Goal: Information Seeking & Learning: Learn about a topic

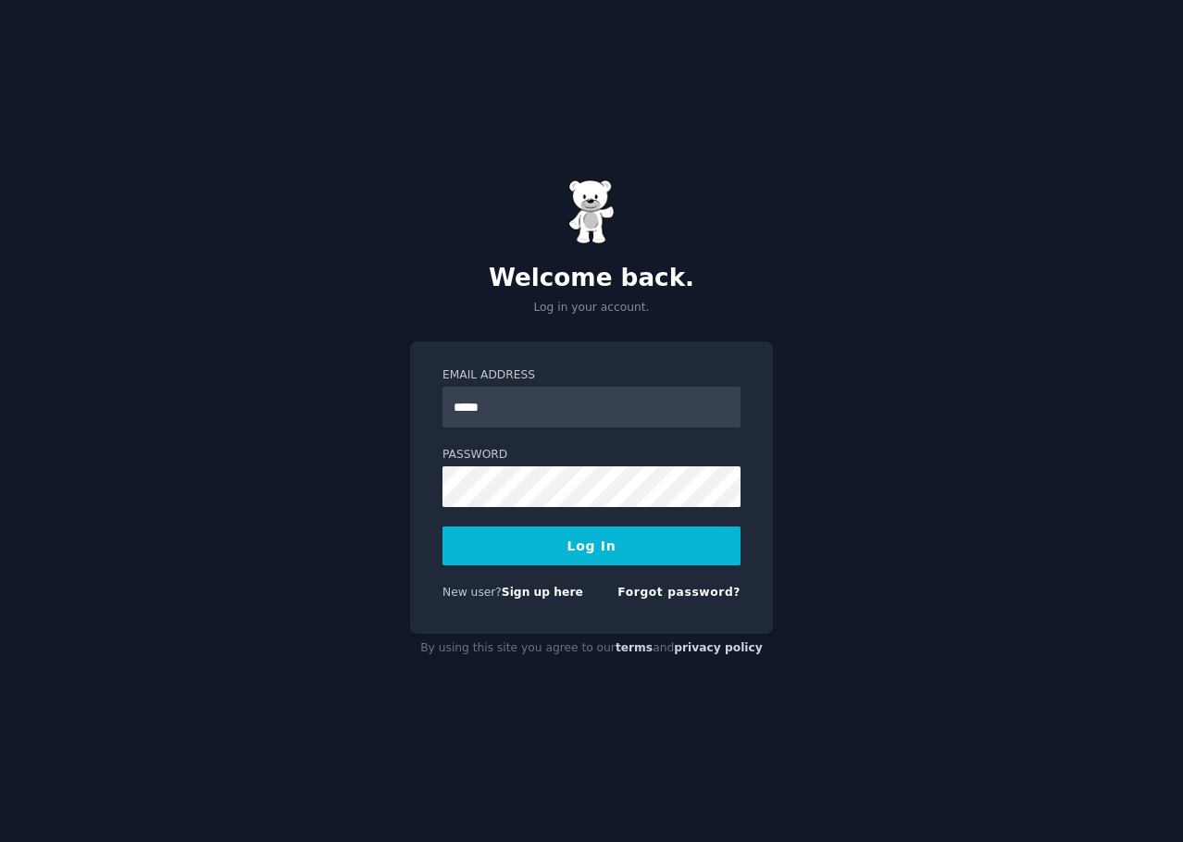
type input "**********"
click at [442, 527] on button "Log In" at bounding box center [591, 546] width 298 height 39
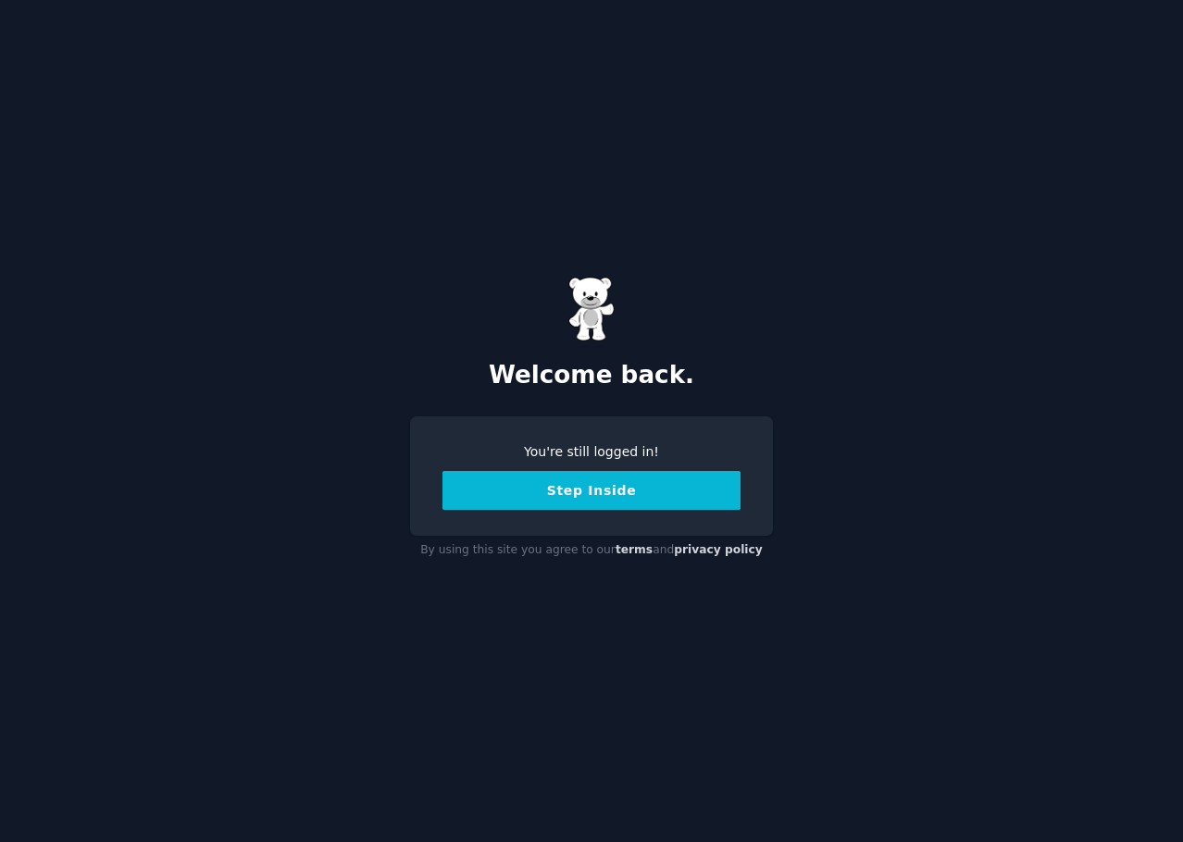
click at [630, 487] on button "Step Inside" at bounding box center [591, 490] width 298 height 39
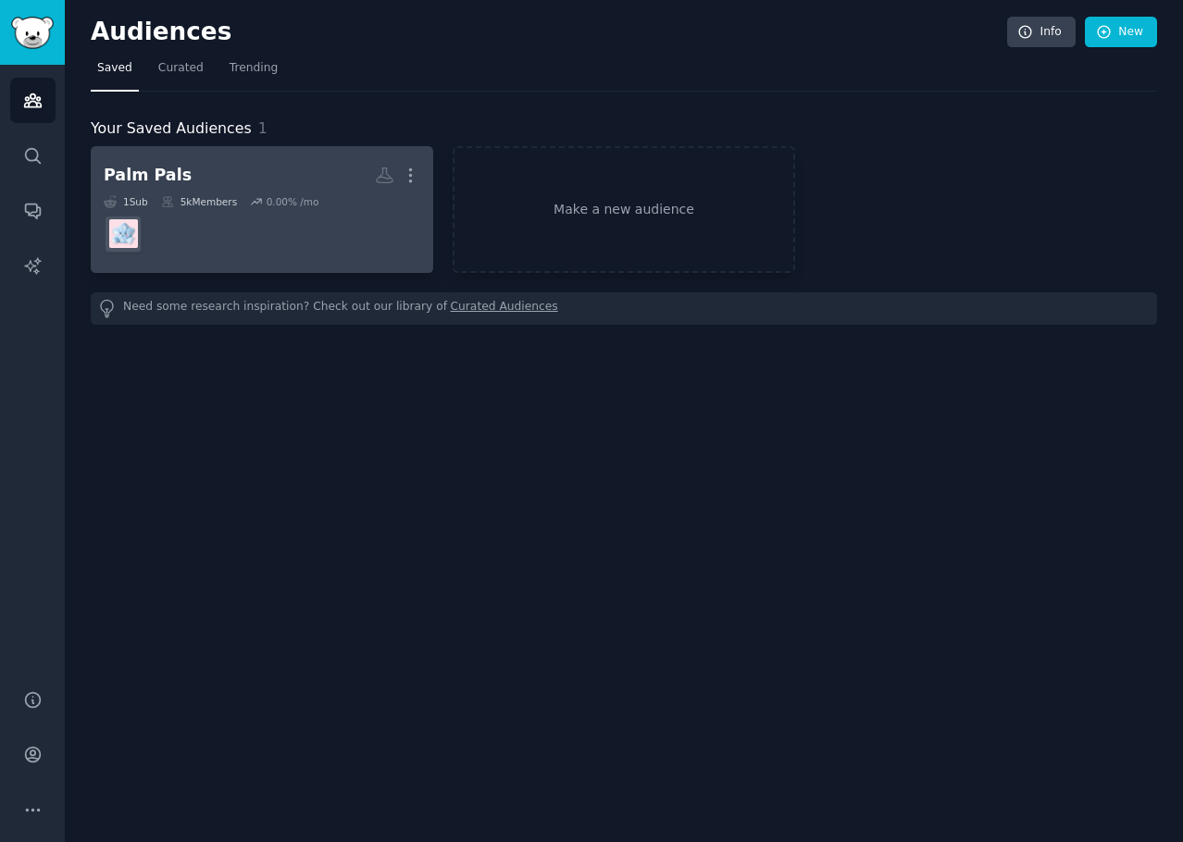
click at [149, 180] on div "Palm Pals" at bounding box center [148, 175] width 88 height 23
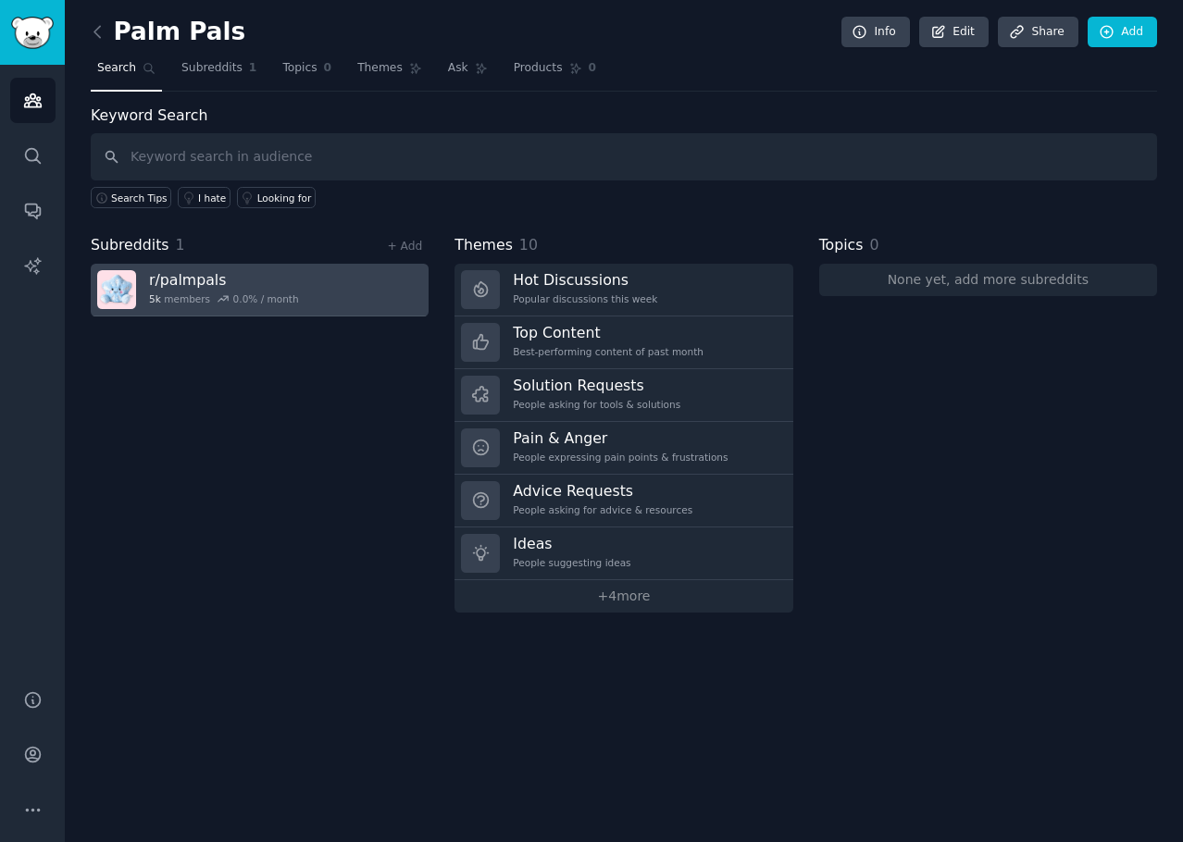
click at [172, 277] on h3 "r/ palmpals" at bounding box center [224, 279] width 150 height 19
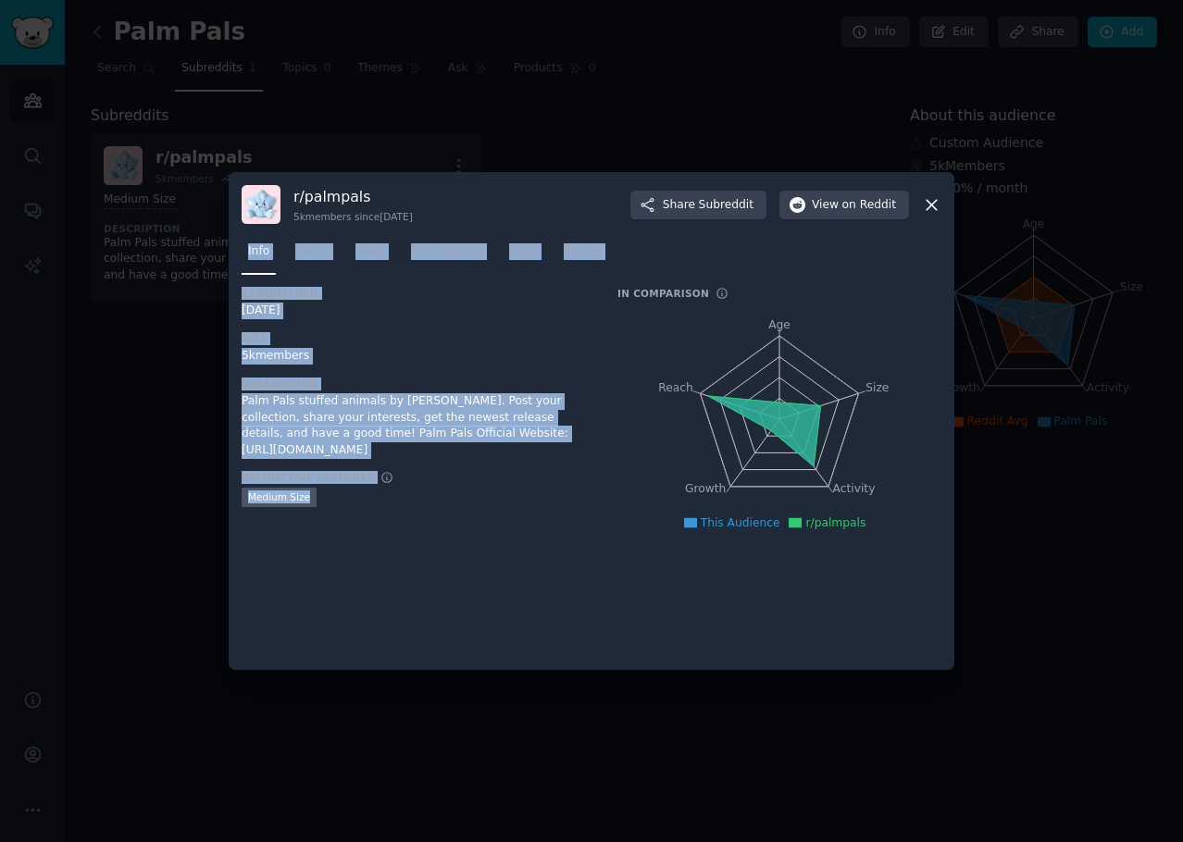
drag, startPoint x: 334, startPoint y: 336, endPoint x: 451, endPoint y: 468, distance: 176.4
click at [451, 468] on div "r/ palmpals 5k members since 05/03/2022 Share Subreddit View on Reddit Info Top…" at bounding box center [592, 421] width 726 height 498
click at [452, 471] on div "Distinctive Features Medium Size" at bounding box center [417, 490] width 350 height 39
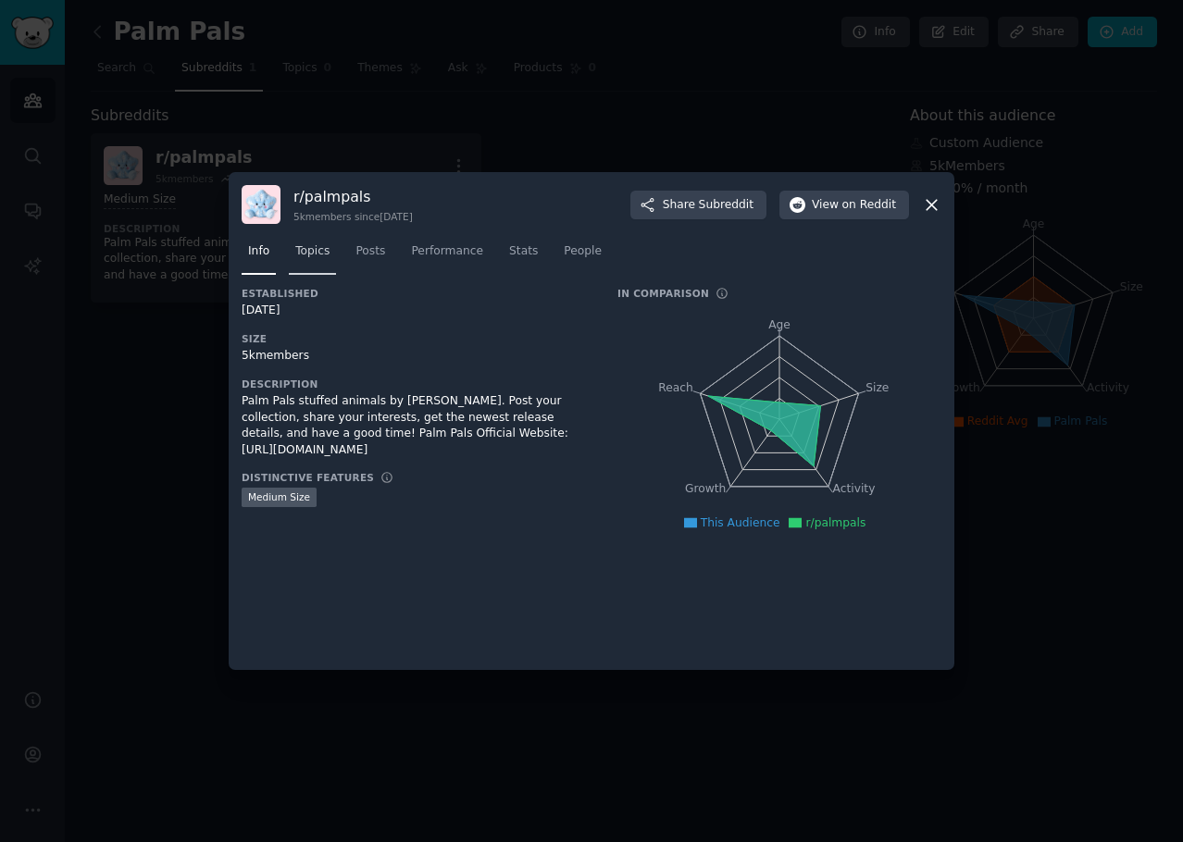
click at [317, 255] on span "Topics" at bounding box center [312, 251] width 34 height 17
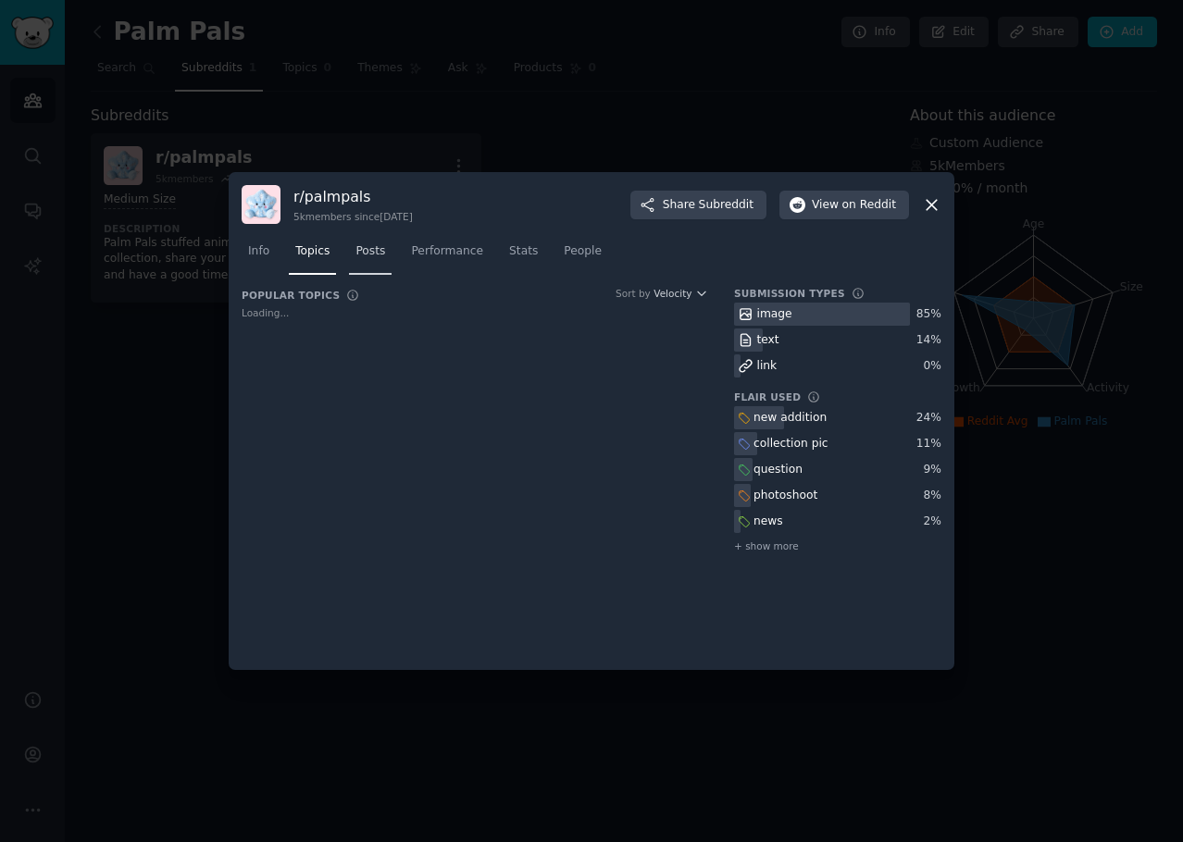
click at [371, 254] on span "Posts" at bounding box center [370, 251] width 30 height 17
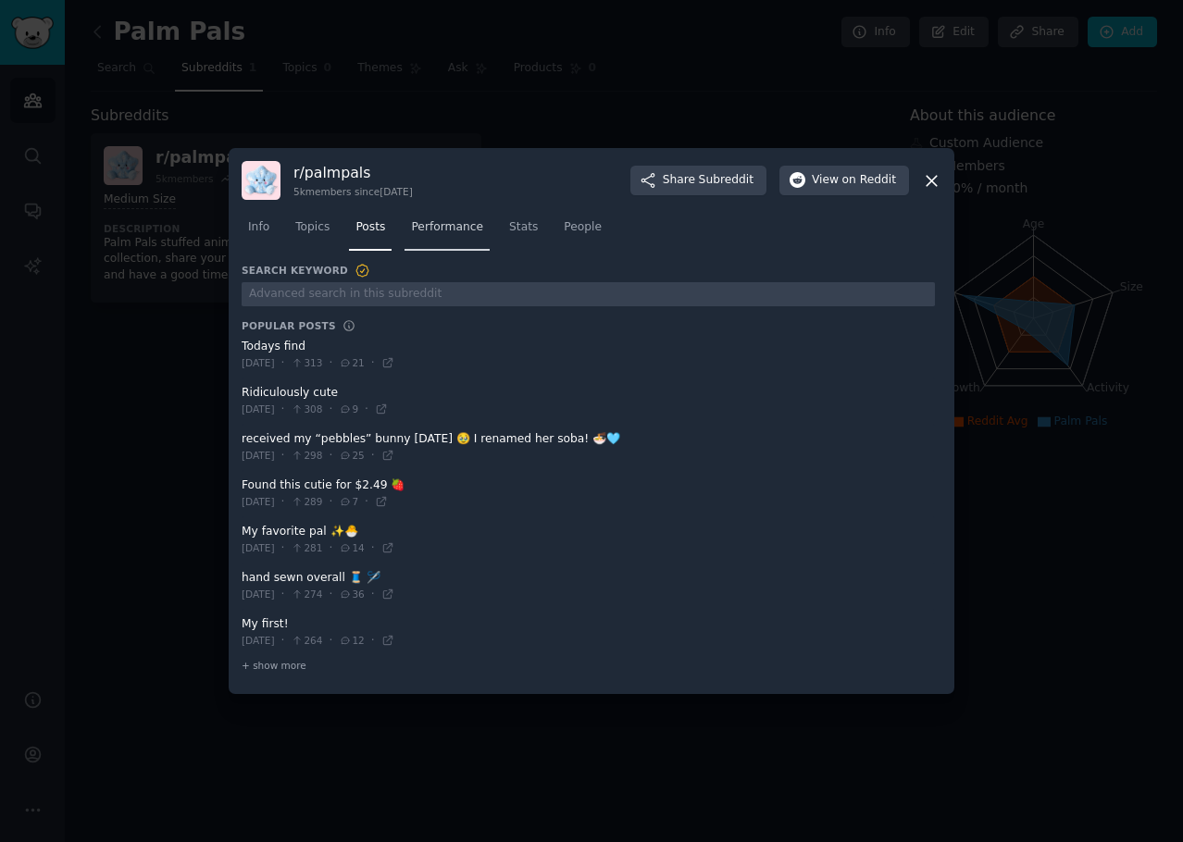
click at [447, 238] on link "Performance" at bounding box center [446, 232] width 85 height 38
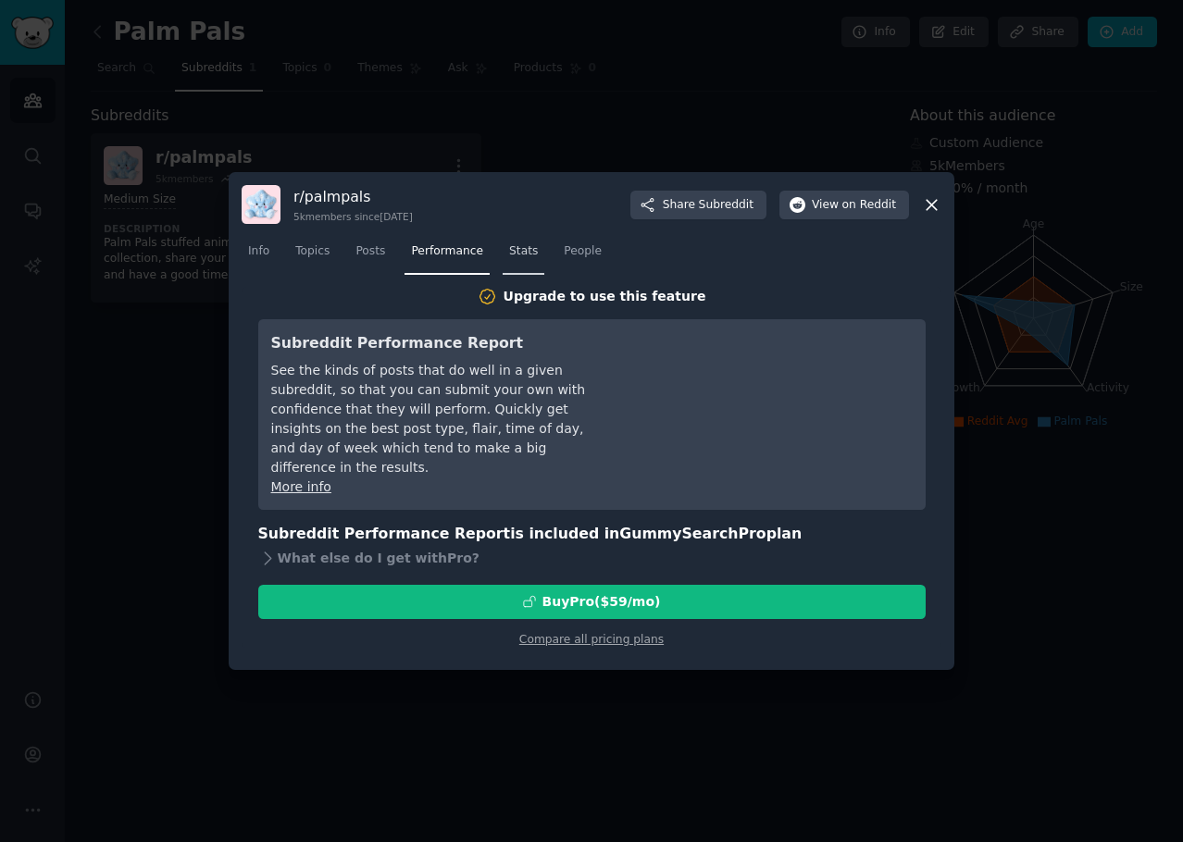
click at [514, 250] on span "Stats" at bounding box center [523, 251] width 29 height 17
